Goal: Find specific page/section: Find specific page/section

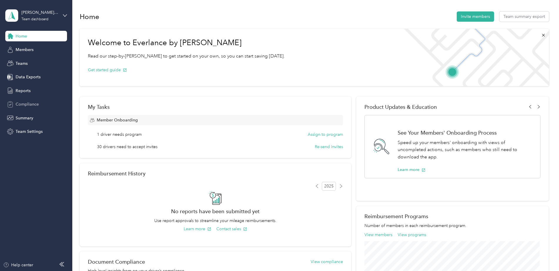
click at [27, 108] on span "Compliance" at bounding box center [27, 104] width 23 height 6
click at [28, 94] on span "Reports" at bounding box center [23, 91] width 15 height 6
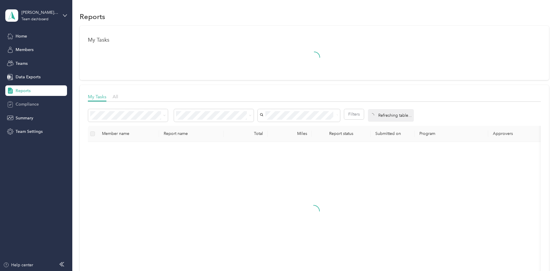
click at [25, 108] on span "Compliance" at bounding box center [27, 104] width 23 height 6
